Goal: Find specific page/section: Find specific page/section

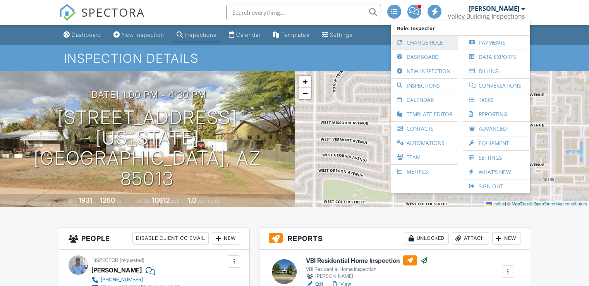
click at [419, 41] on link "Change Role" at bounding box center [424, 43] width 59 height 14
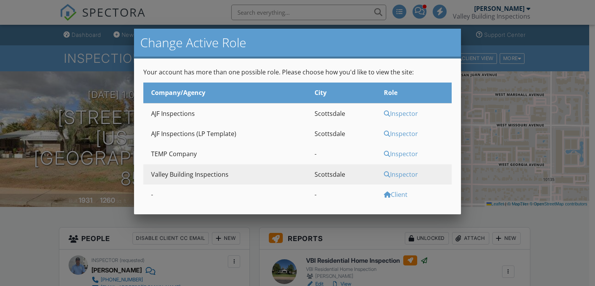
click at [399, 113] on div "Inspector" at bounding box center [417, 113] width 66 height 9
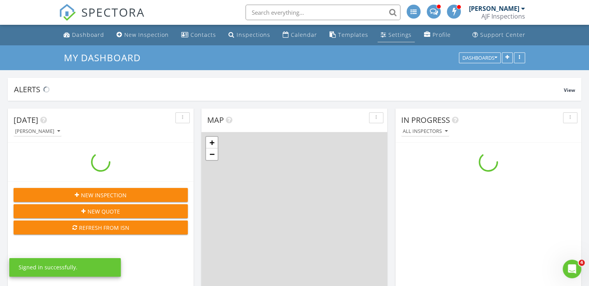
scroll to position [640, 602]
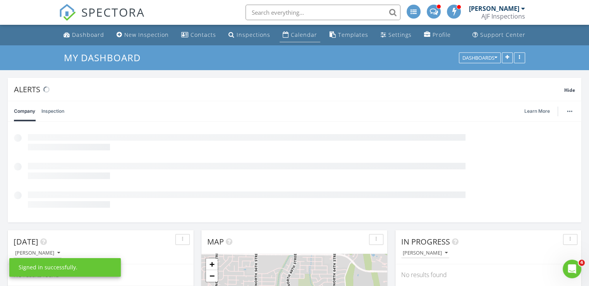
click at [304, 34] on div "Calendar" at bounding box center [304, 34] width 26 height 7
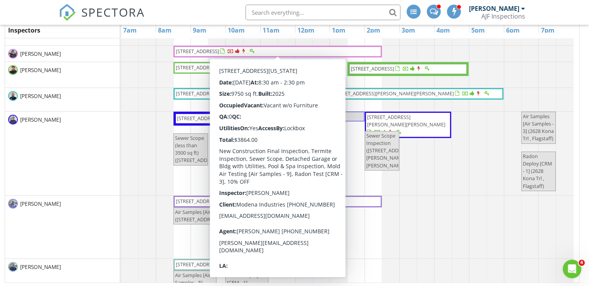
click at [206, 51] on span "7432 E Wethersfield Road , Scottsdale 85260" at bounding box center [197, 51] width 43 height 7
